Goal: Information Seeking & Learning: Learn about a topic

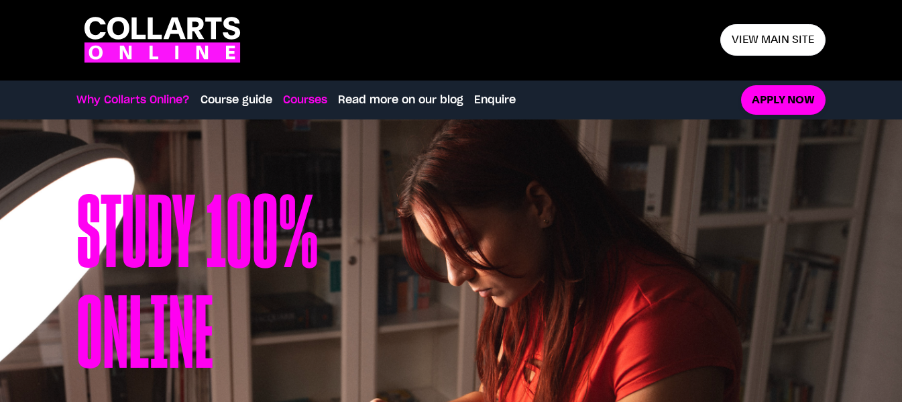
click at [311, 96] on link "Courses" at bounding box center [305, 100] width 44 height 16
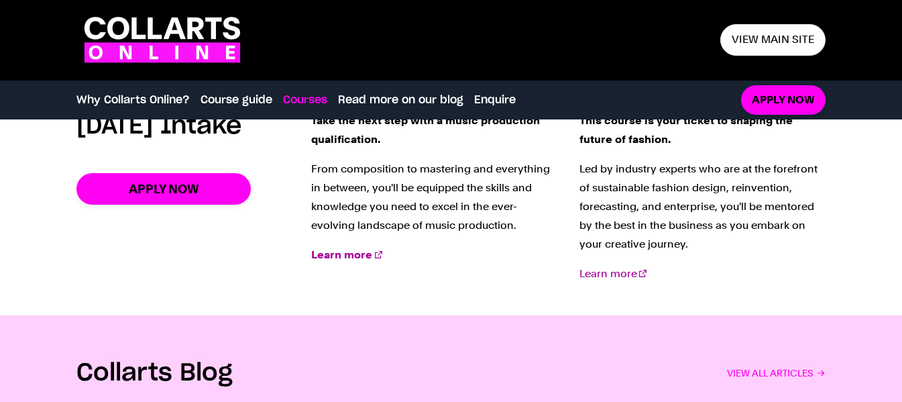
scroll to position [1774, 0]
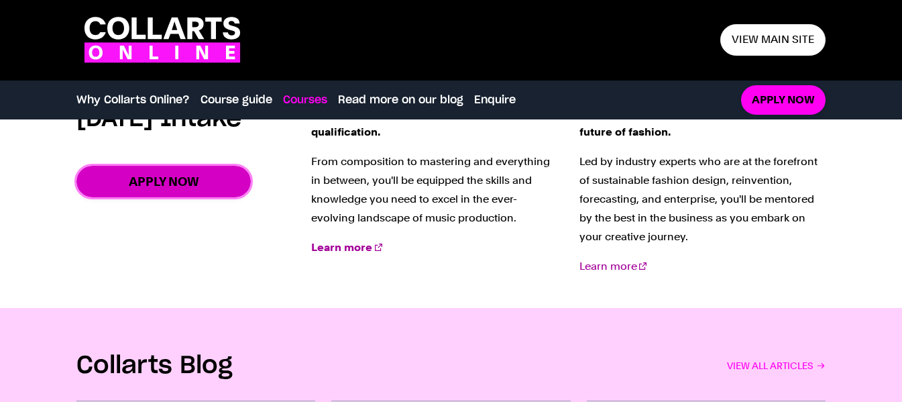
drag, startPoint x: 150, startPoint y: 211, endPoint x: 161, endPoint y: 211, distance: 11.4
click at [150, 197] on link "Apply now" at bounding box center [163, 182] width 174 height 32
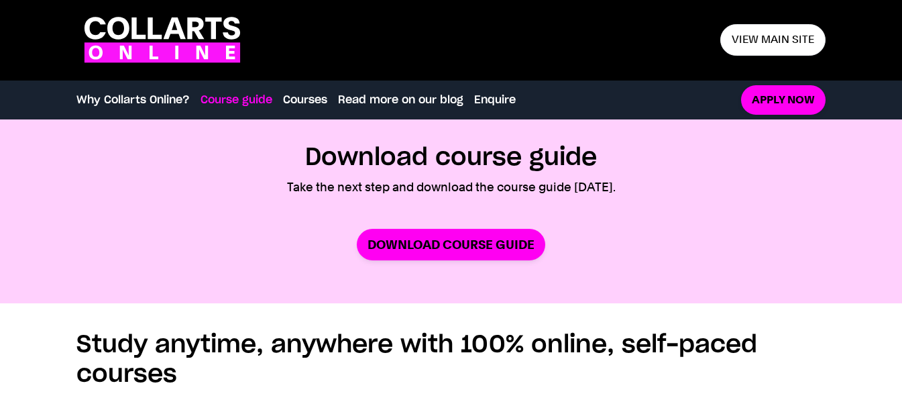
scroll to position [768, 0]
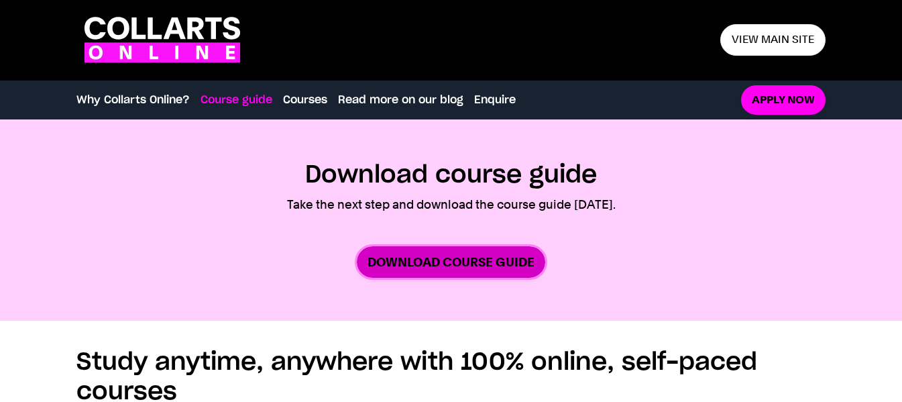
click at [441, 264] on link "Download Course Guide" at bounding box center [451, 262] width 189 height 32
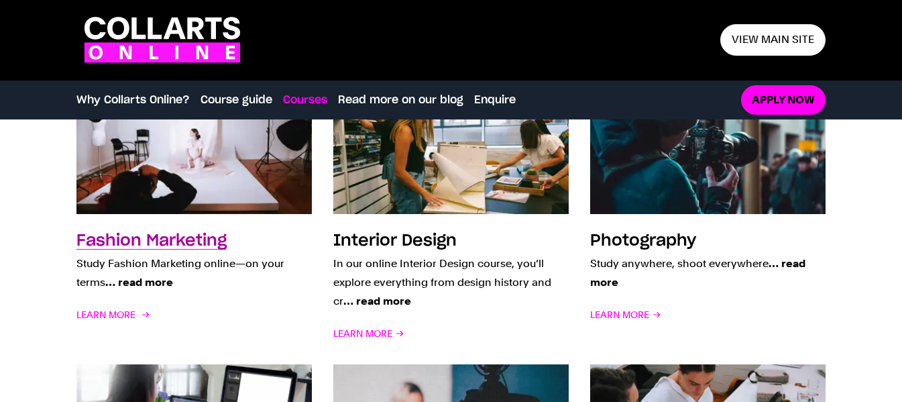
scroll to position [1103, 0]
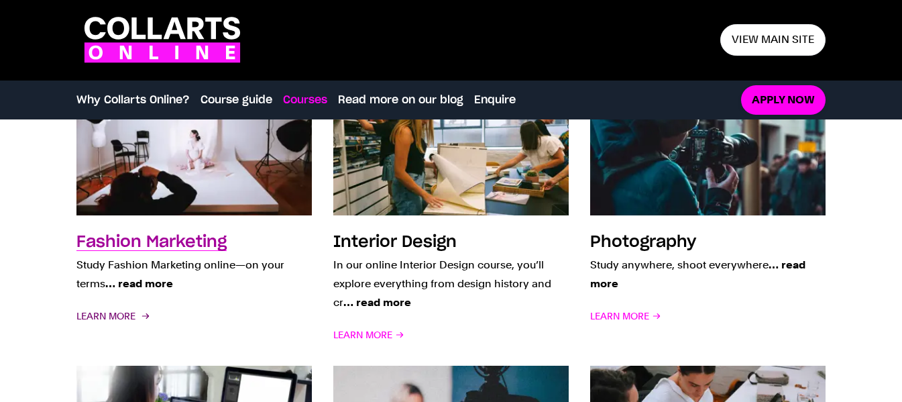
click at [112, 317] on span "Learn More" at bounding box center [111, 316] width 71 height 19
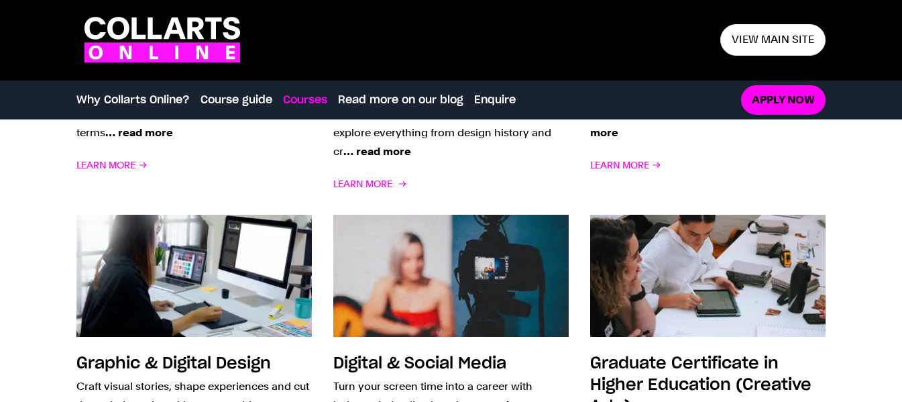
scroll to position [1367, 0]
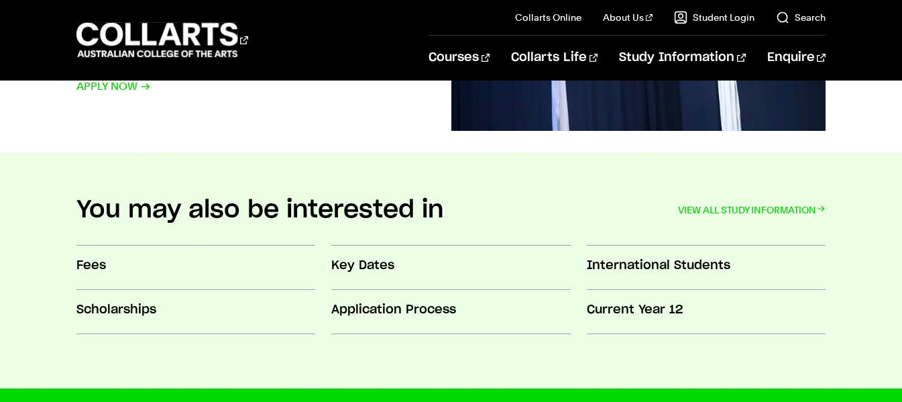
scroll to position [1006, 0]
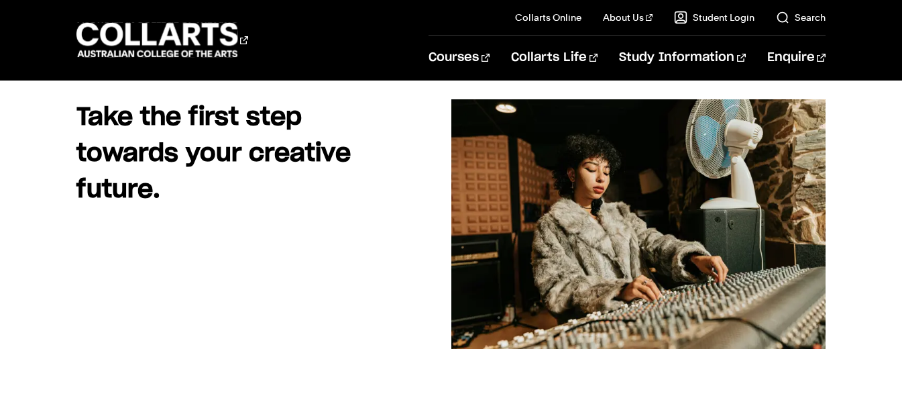
scroll to position [134, 0]
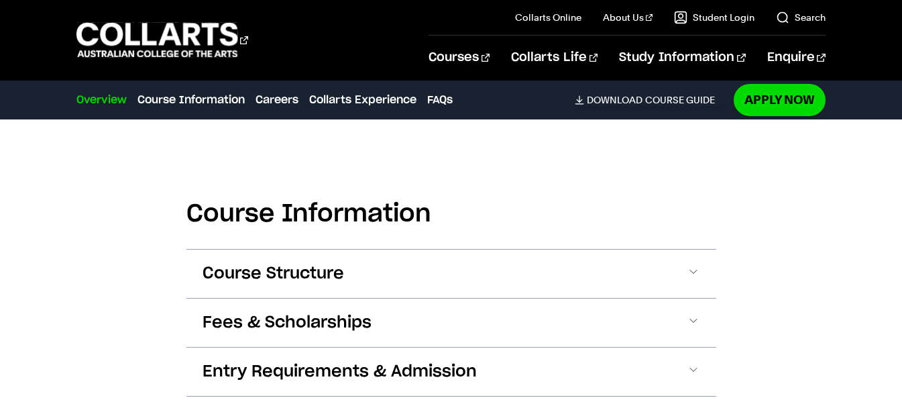
scroll to position [1342, 0]
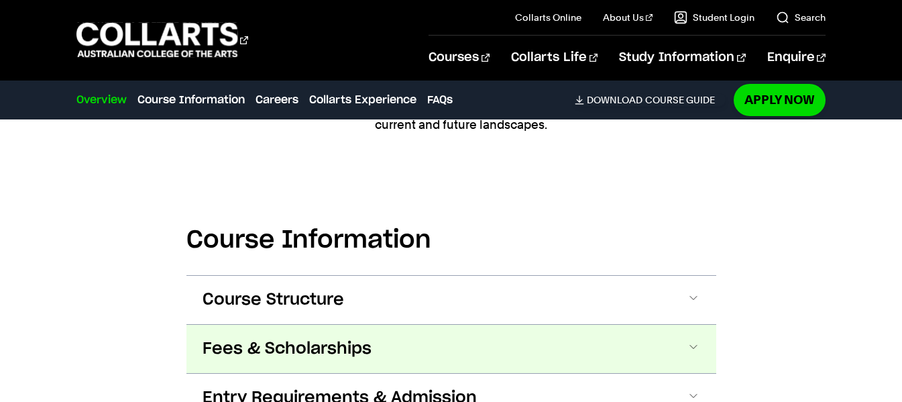
click at [698, 342] on span at bounding box center [693, 348] width 13 height 17
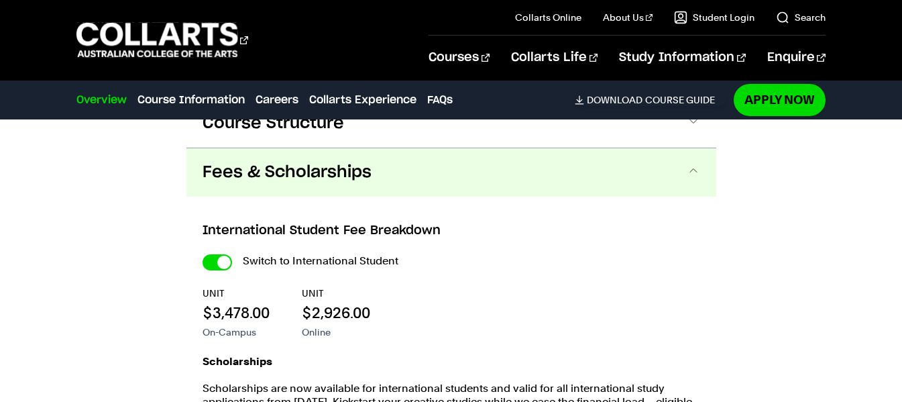
scroll to position [1546, 0]
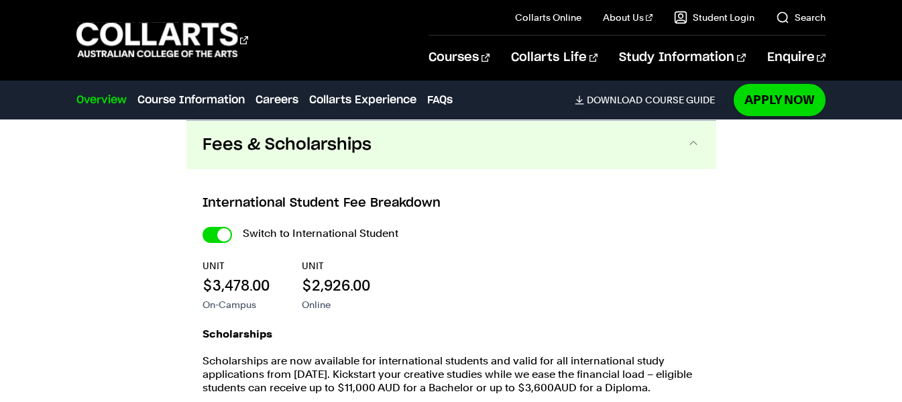
click at [287, 230] on label "Switch to International Student" at bounding box center [321, 233] width 156 height 19
checkbox input "false"
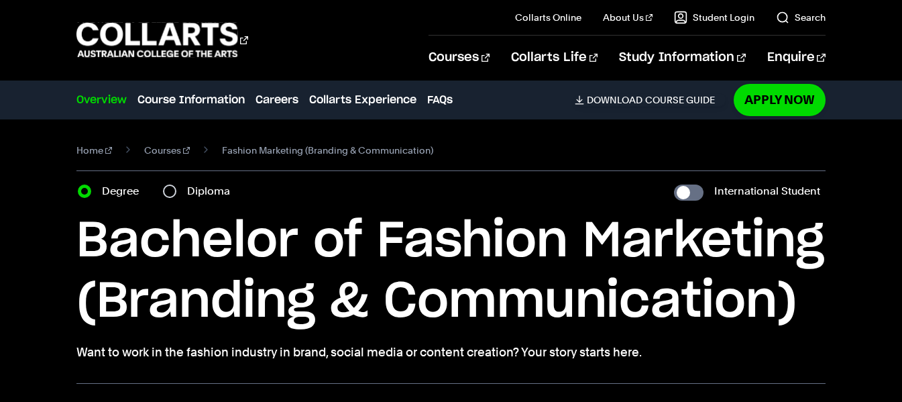
scroll to position [67, 0]
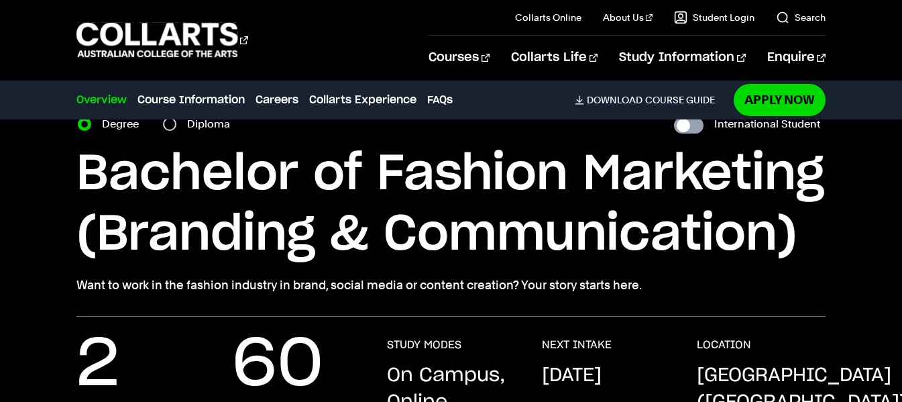
click at [694, 123] on input "International Student" at bounding box center [689, 125] width 30 height 16
checkbox input "true"
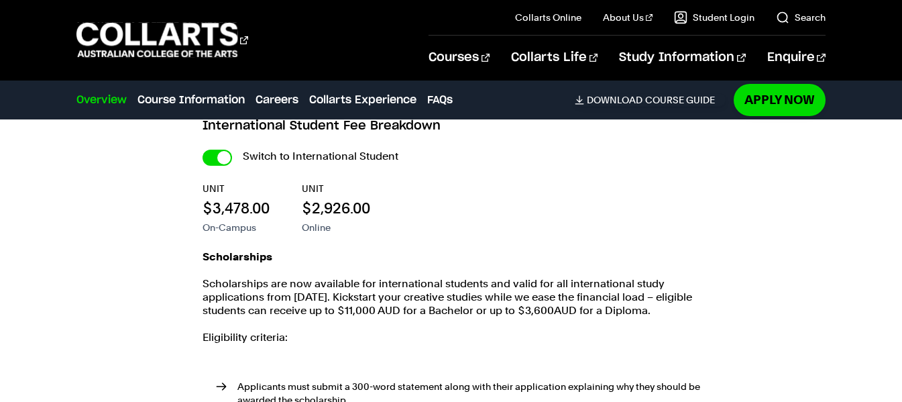
scroll to position [1677, 0]
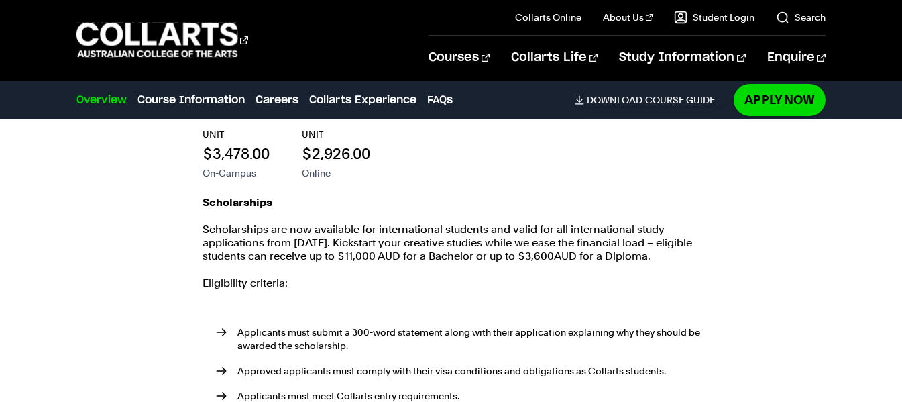
drag, startPoint x: 407, startPoint y: 246, endPoint x: 683, endPoint y: 256, distance: 276.0
click at [683, 256] on p "Scholarships are now available for international students and valid for all int…" at bounding box center [452, 243] width 498 height 40
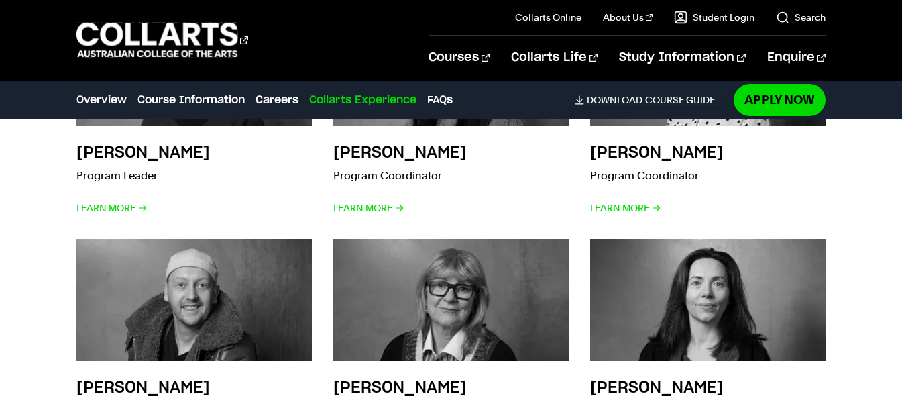
scroll to position [4302, 0]
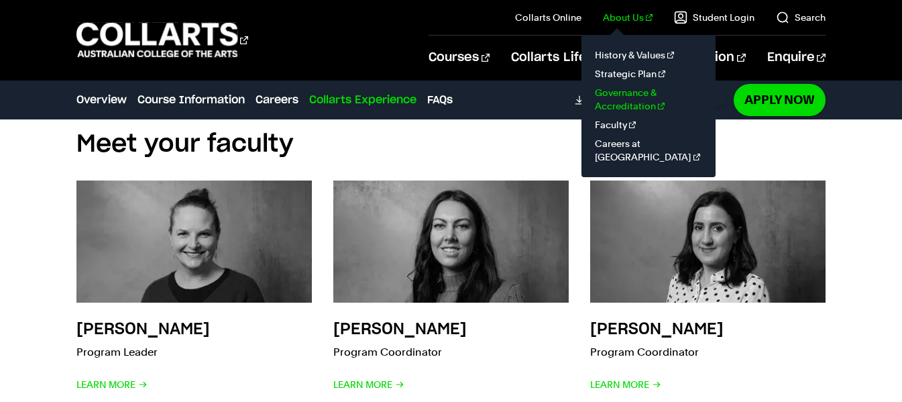
click at [626, 97] on link "Governance & Accreditation" at bounding box center [648, 99] width 113 height 32
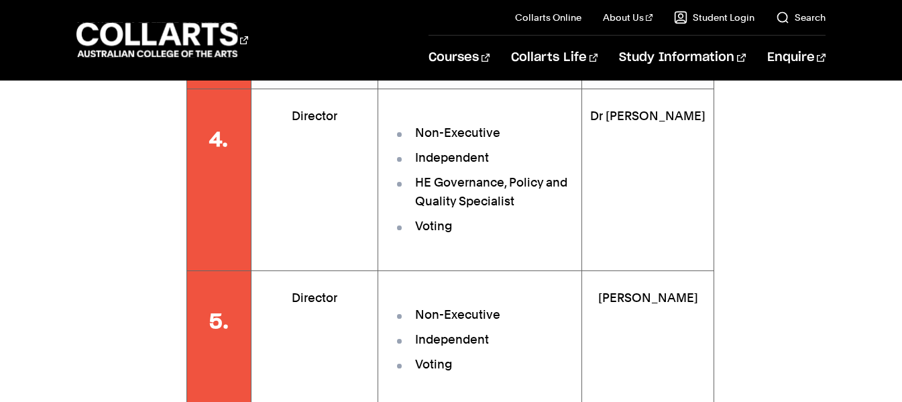
scroll to position [2348, 0]
drag, startPoint x: 611, startPoint y: 262, endPoint x: 712, endPoint y: 260, distance: 100.7
click at [712, 271] on td "[PERSON_NAME]" at bounding box center [648, 340] width 132 height 138
copy p "[PERSON_NAME]"
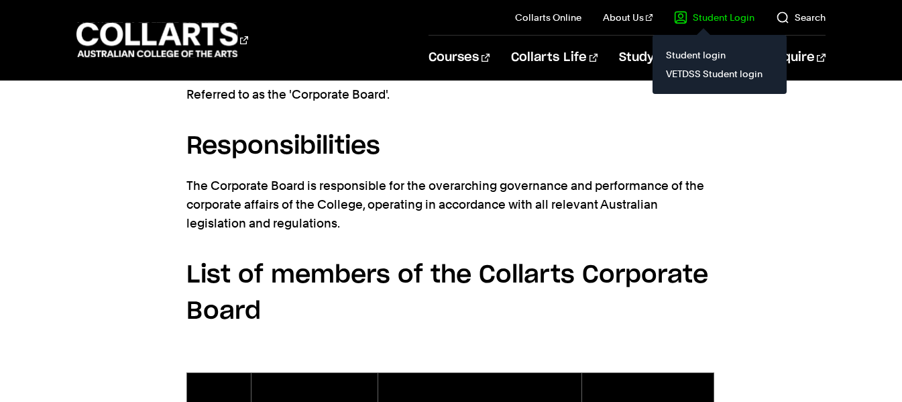
scroll to position [1543, 0]
